Goal: Task Accomplishment & Management: Use online tool/utility

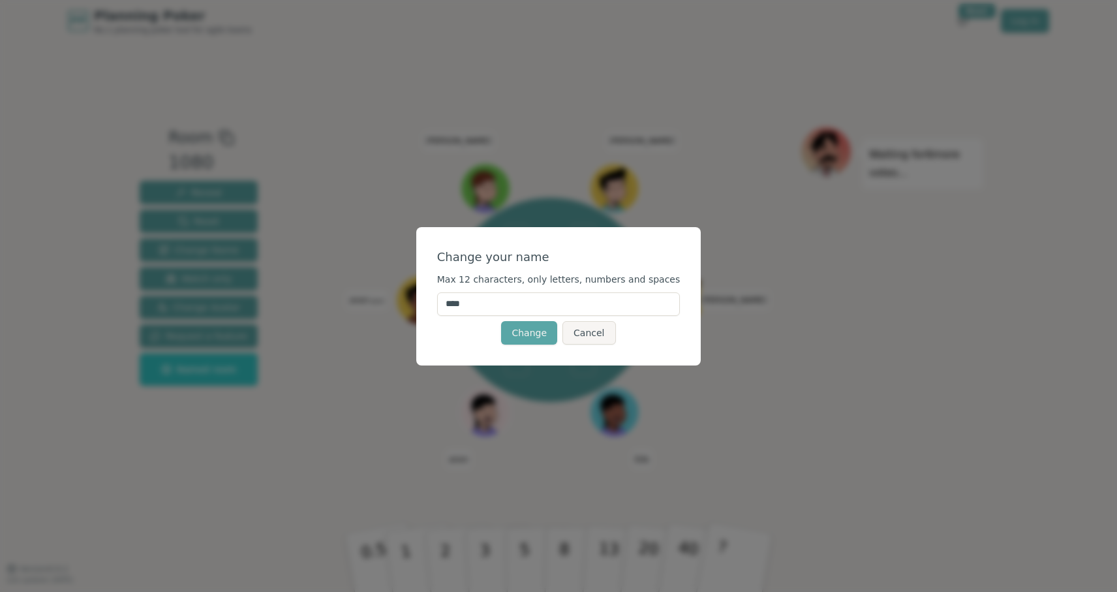
click at [525, 305] on input "****" at bounding box center [558, 303] width 243 height 23
click at [530, 332] on button "Change" at bounding box center [529, 332] width 56 height 23
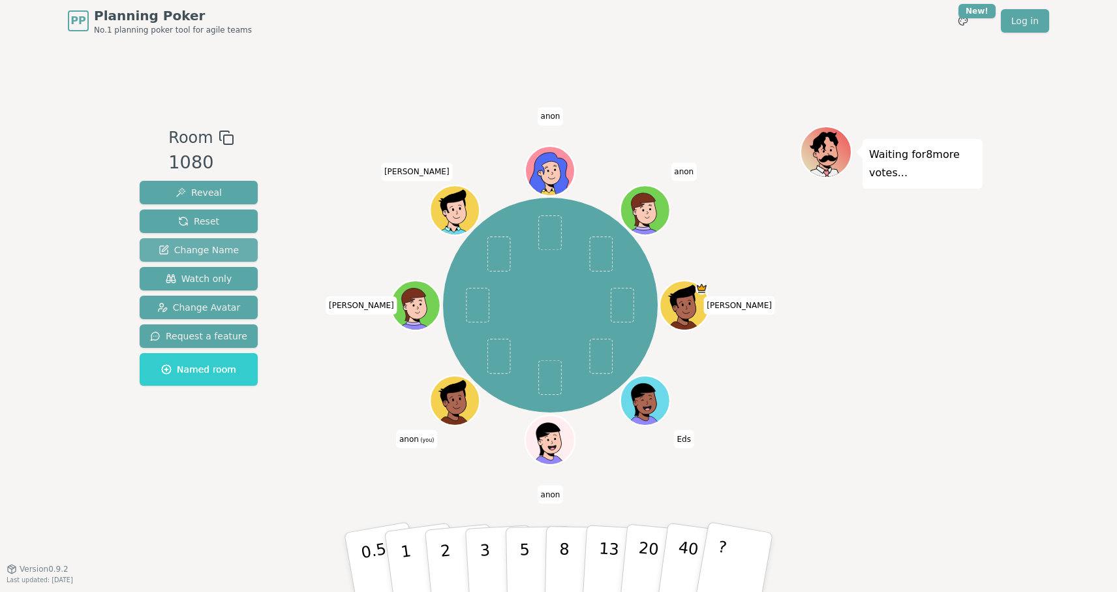
click at [213, 250] on span "Change Name" at bounding box center [199, 249] width 80 height 13
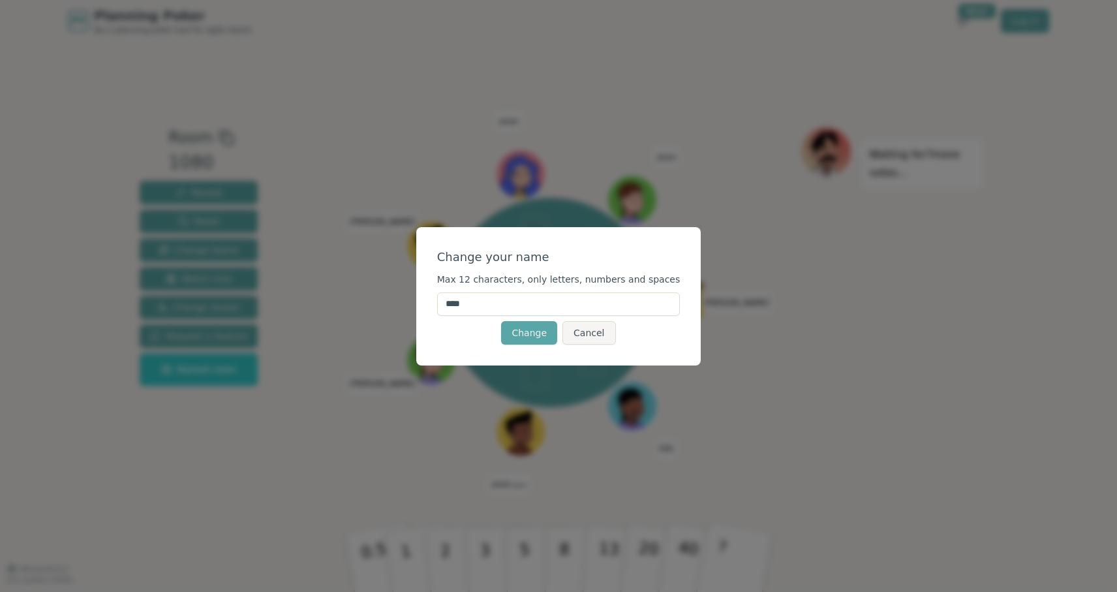
drag, startPoint x: 986, startPoint y: 443, endPoint x: 417, endPoint y: 296, distance: 587.4
click at [417, 296] on div "Change your name Max 12 characters, only letters, numbers and spaces **** Chang…" at bounding box center [558, 296] width 1117 height 592
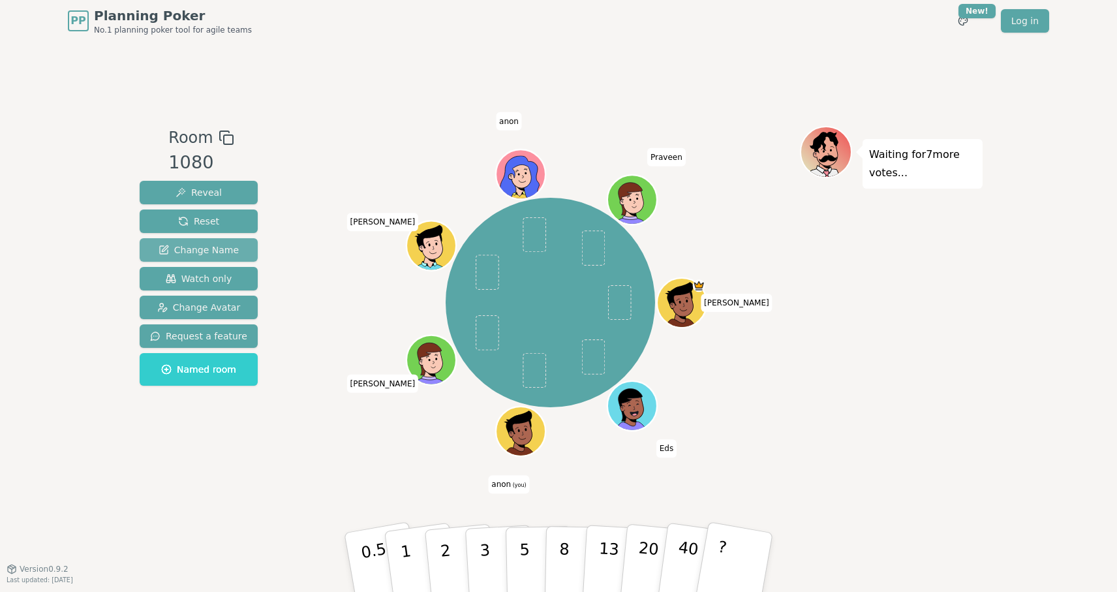
click at [208, 249] on span "Change Name" at bounding box center [199, 249] width 80 height 13
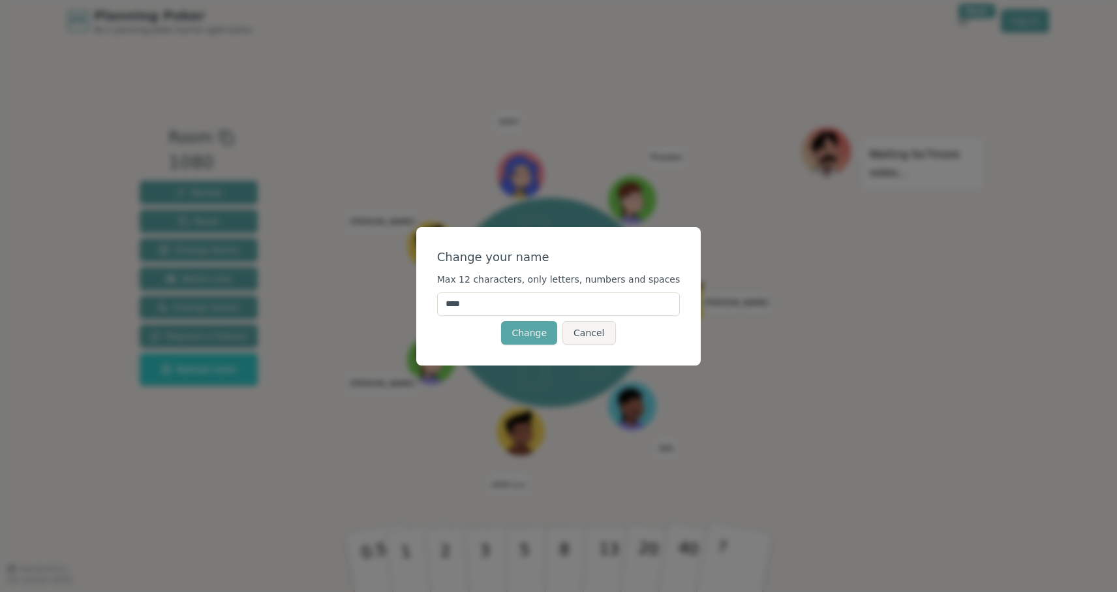
drag, startPoint x: 486, startPoint y: 303, endPoint x: 411, endPoint y: 296, distance: 75.4
click at [411, 296] on div "Change your name Max 12 characters, only letters, numbers and spaces **** Chang…" at bounding box center [558, 296] width 1117 height 592
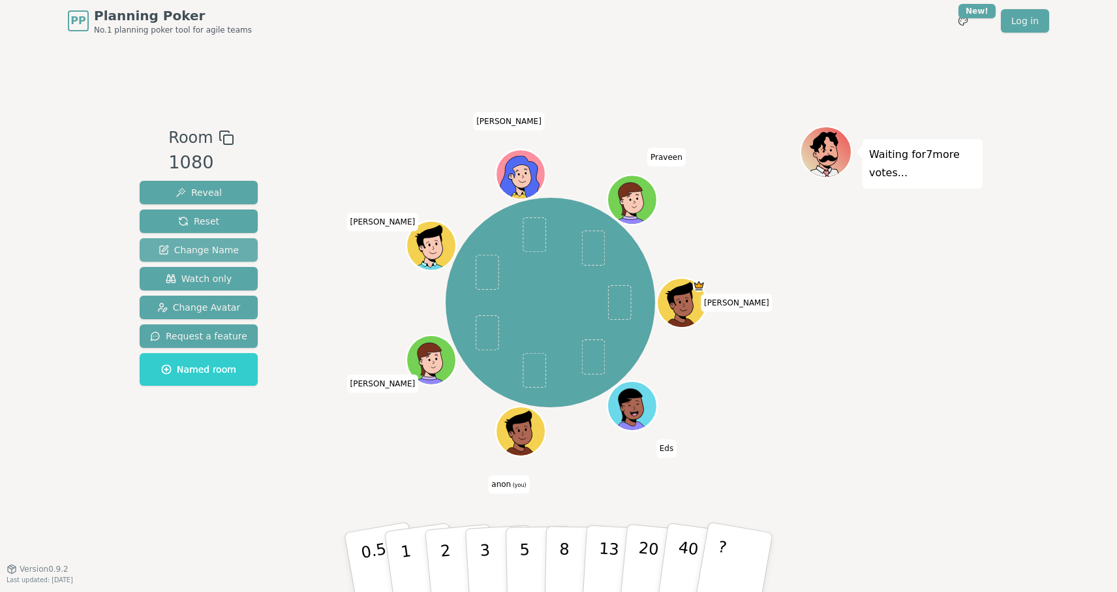
click at [225, 249] on span "Change Name" at bounding box center [199, 249] width 80 height 13
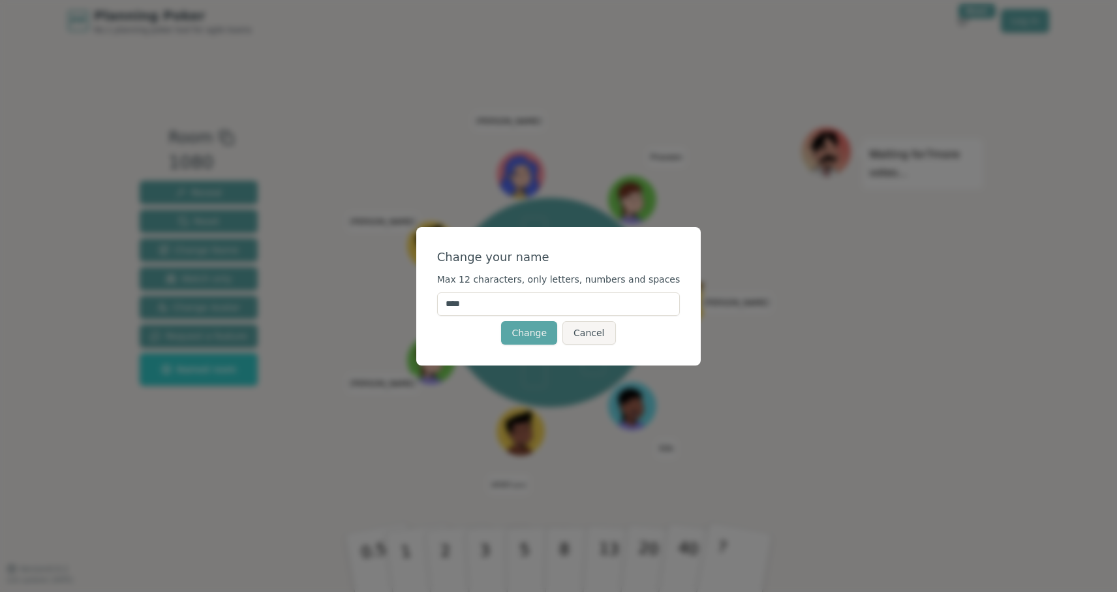
click at [488, 302] on input "****" at bounding box center [558, 303] width 243 height 23
type input "*"
type input "*******"
click at [540, 334] on button "Change" at bounding box center [529, 332] width 56 height 23
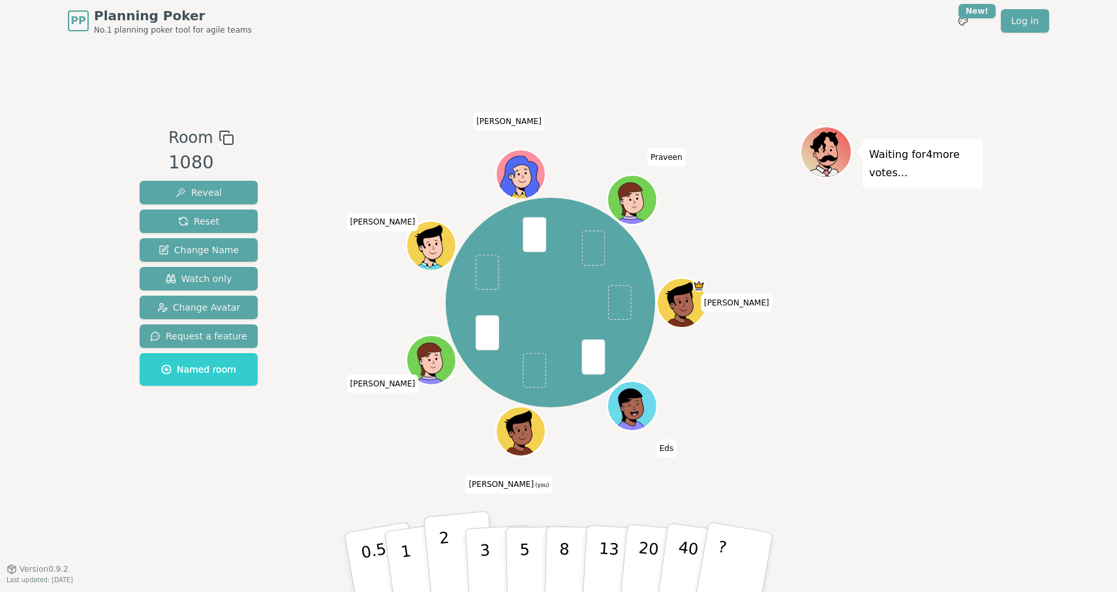
click at [450, 549] on button "2" at bounding box center [461, 563] width 74 height 104
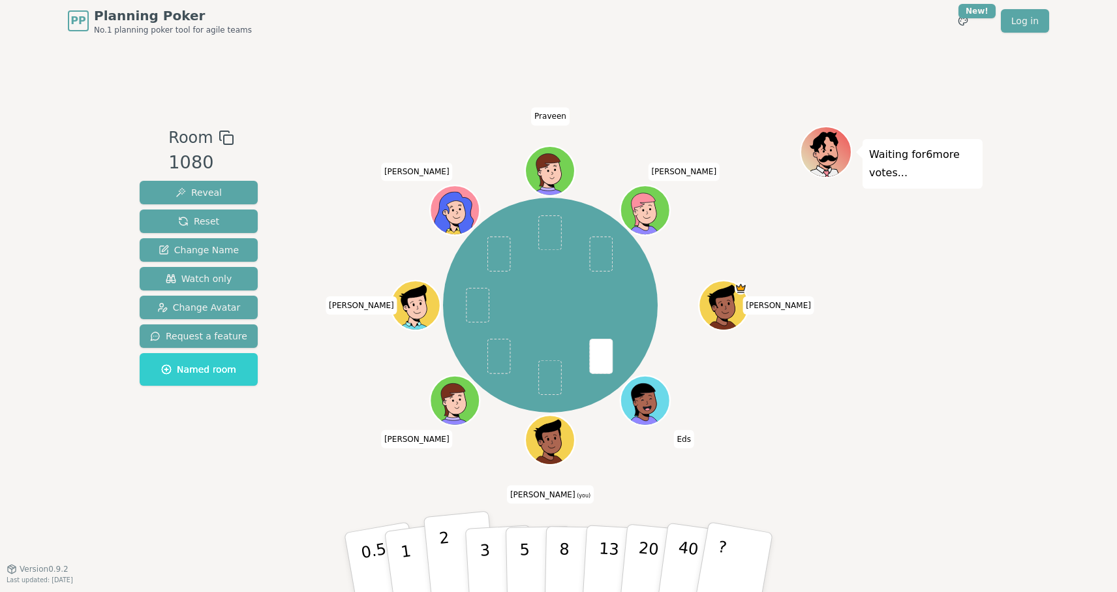
click at [443, 546] on p "2" at bounding box center [447, 564] width 17 height 71
click at [450, 559] on button "2" at bounding box center [461, 563] width 74 height 104
click at [484, 549] on p "3" at bounding box center [486, 563] width 14 height 71
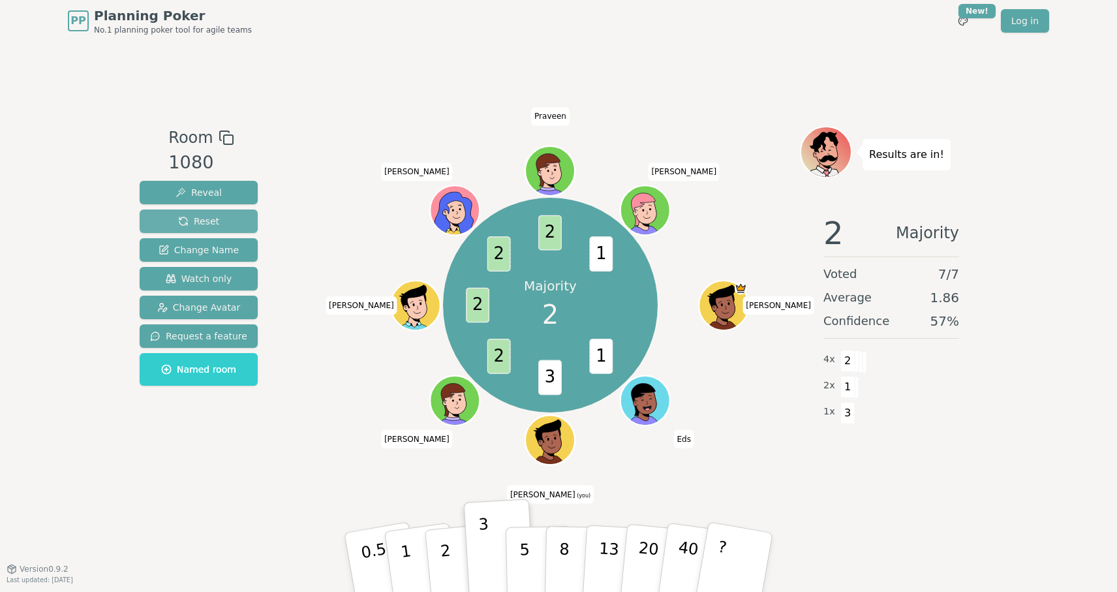
click at [193, 223] on span "Reset" at bounding box center [198, 221] width 41 height 13
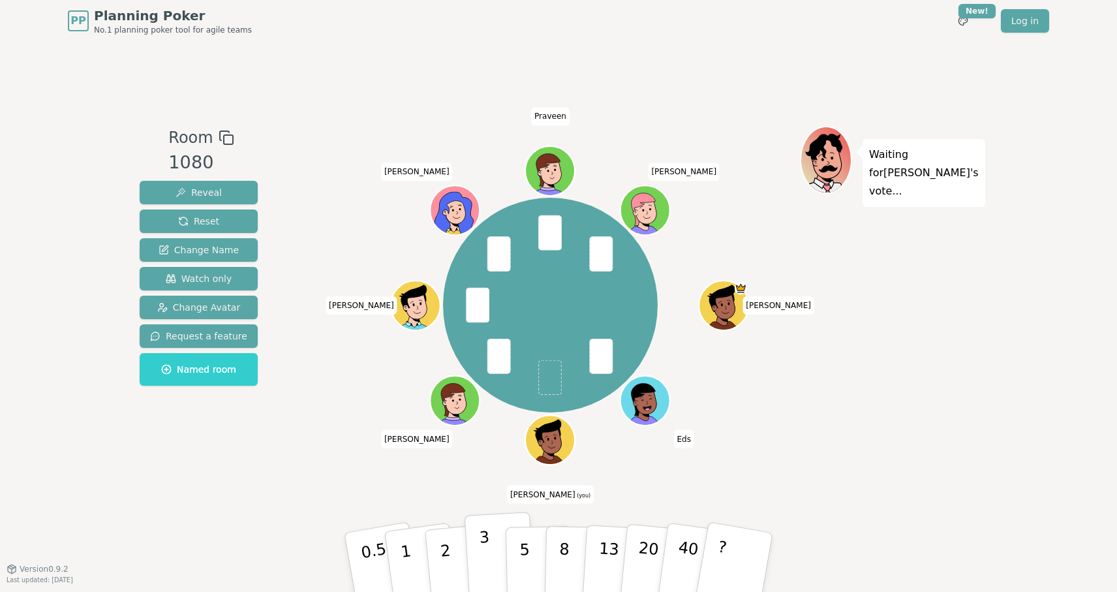
click at [501, 552] on button "3" at bounding box center [500, 563] width 71 height 102
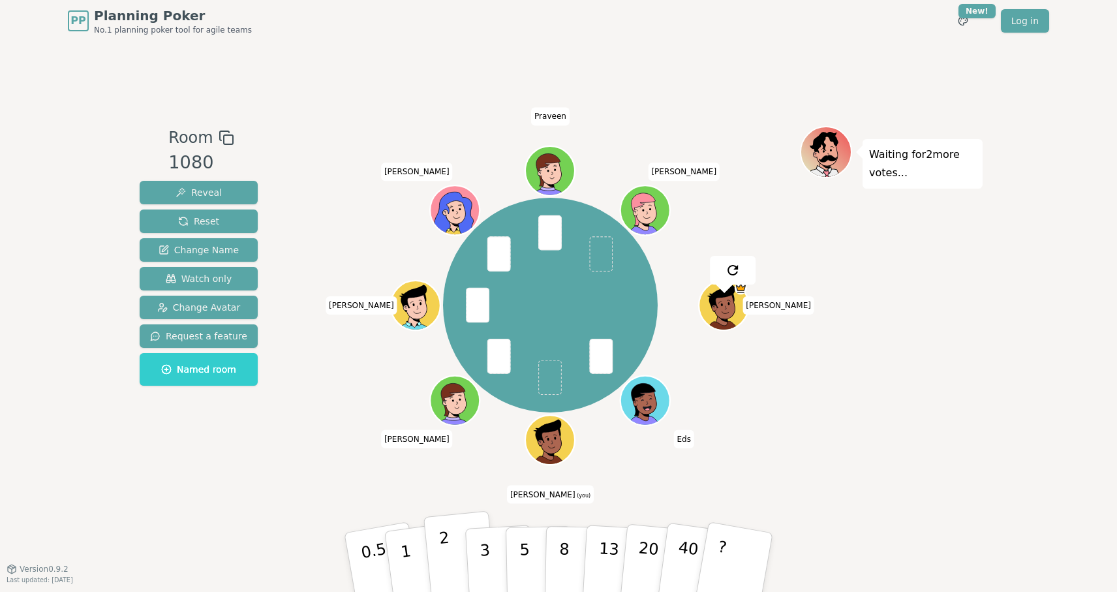
click at [454, 549] on button "2" at bounding box center [461, 563] width 74 height 104
click at [453, 563] on button "2" at bounding box center [461, 563] width 74 height 104
click at [492, 552] on button "3" at bounding box center [500, 563] width 71 height 102
click at [451, 554] on button "2" at bounding box center [461, 563] width 74 height 104
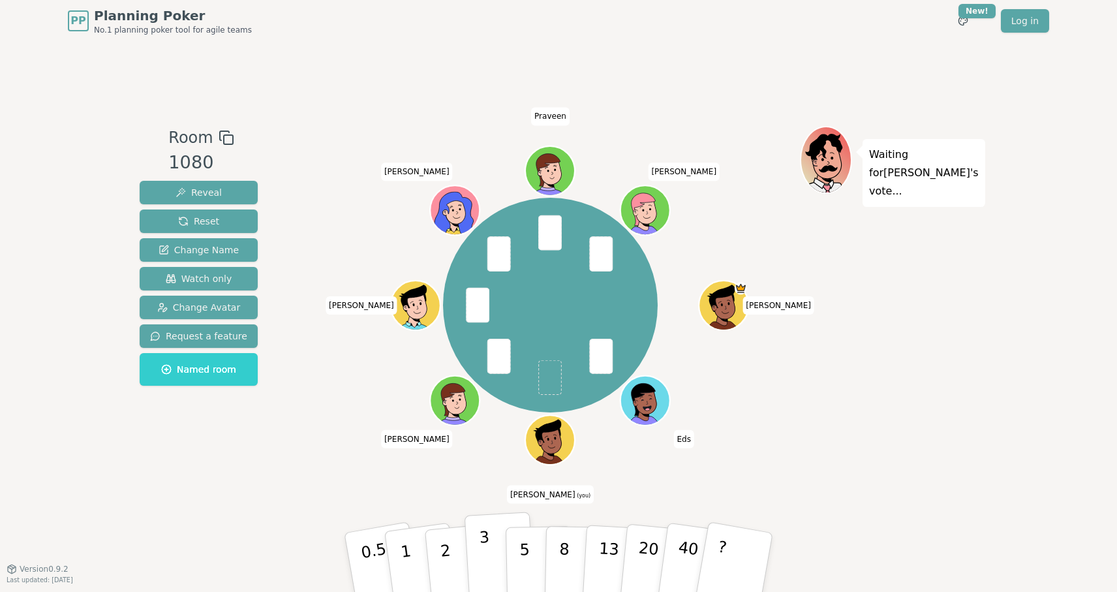
click at [480, 557] on p "3" at bounding box center [486, 563] width 14 height 71
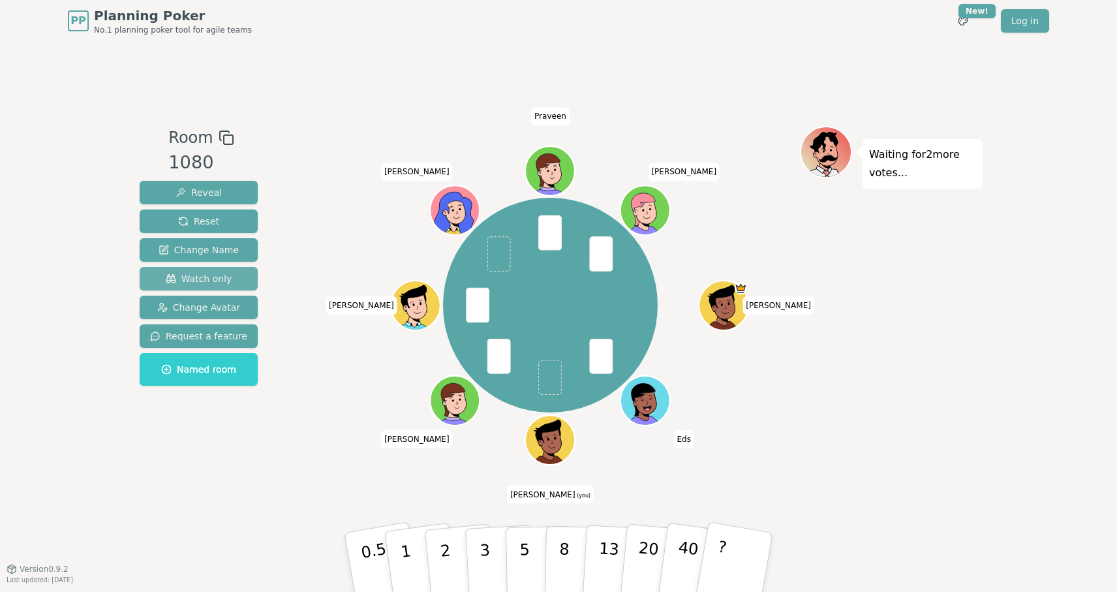
click at [197, 275] on span "Watch only" at bounding box center [199, 278] width 67 height 13
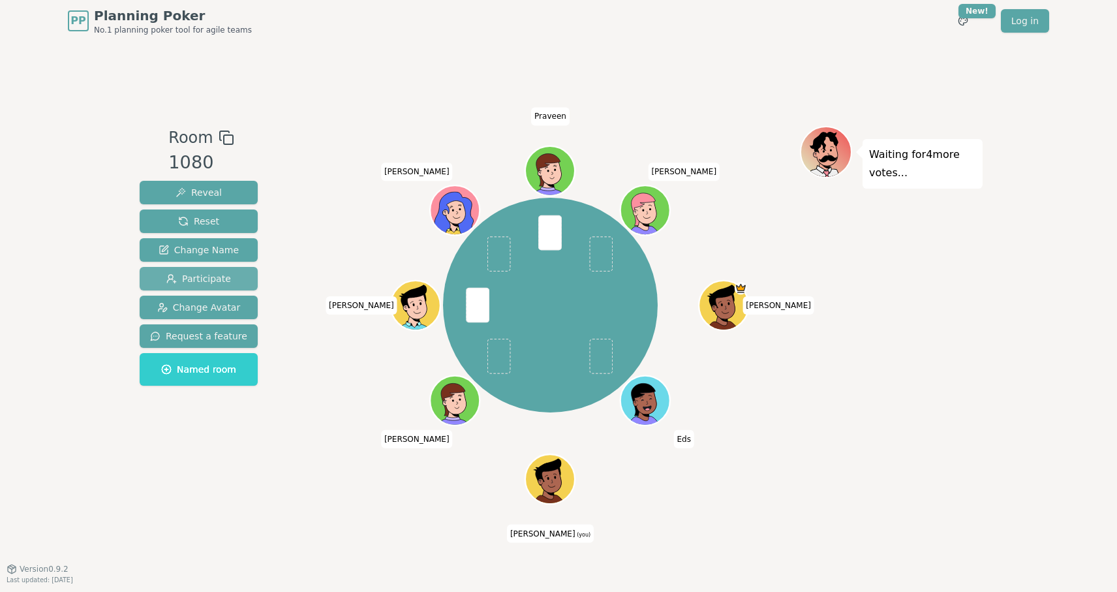
click at [192, 278] on span "Participate" at bounding box center [198, 278] width 65 height 13
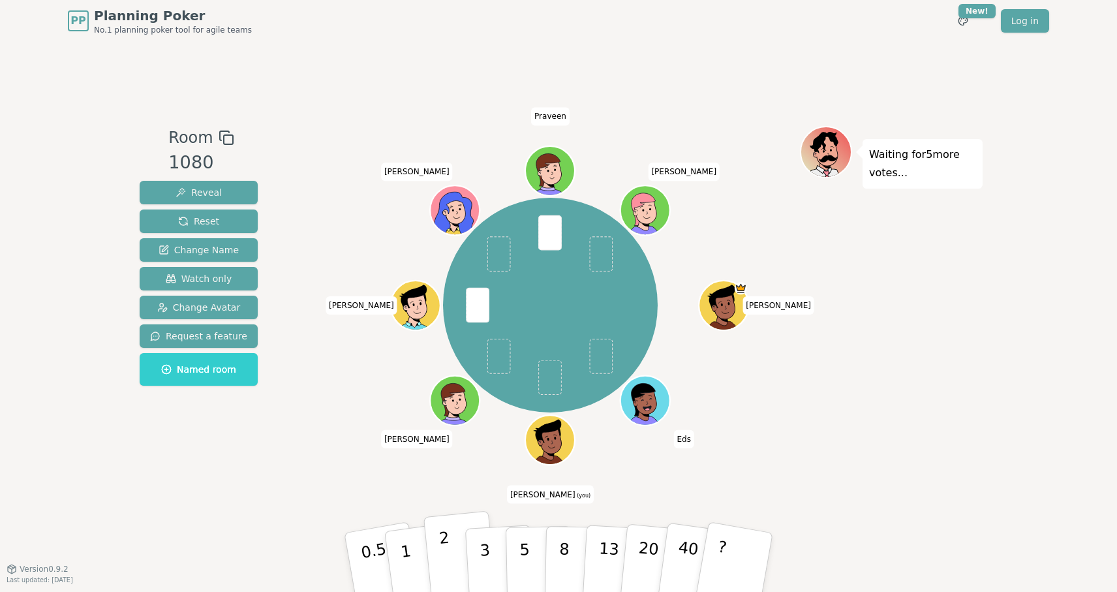
click at [446, 561] on p "2" at bounding box center [447, 564] width 17 height 71
click at [195, 276] on span "Watch only" at bounding box center [199, 278] width 67 height 13
